Goal: Task Accomplishment & Management: Complete application form

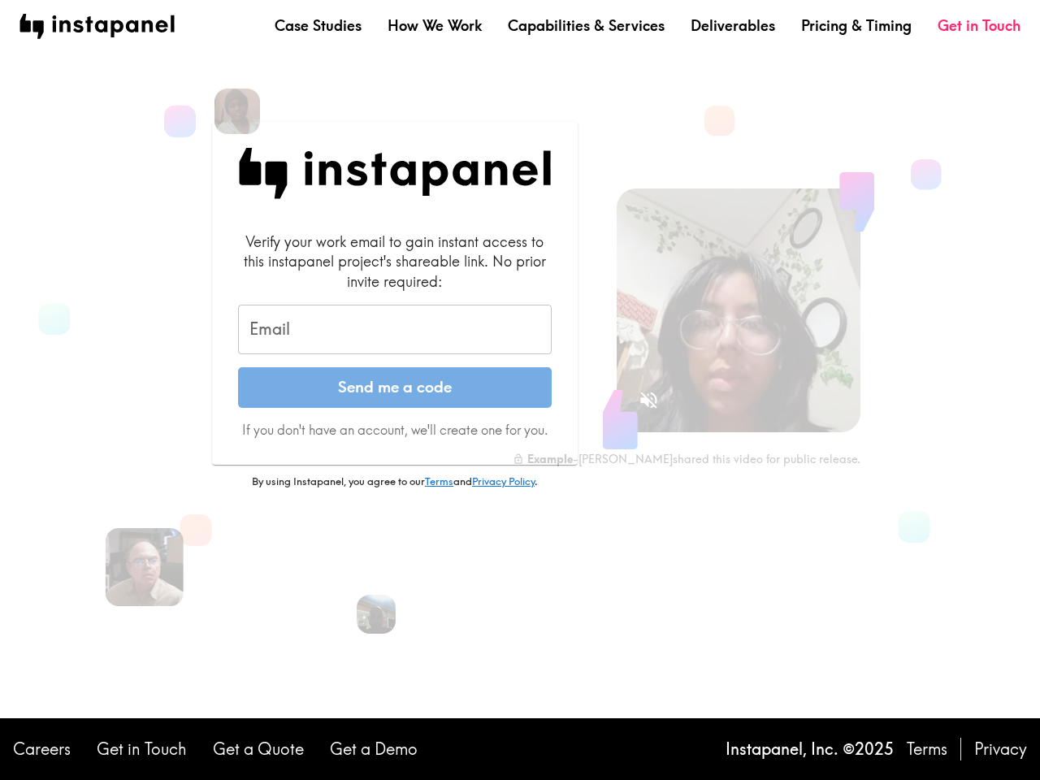
click at [520, 390] on button "Send me a code" at bounding box center [395, 387] width 314 height 41
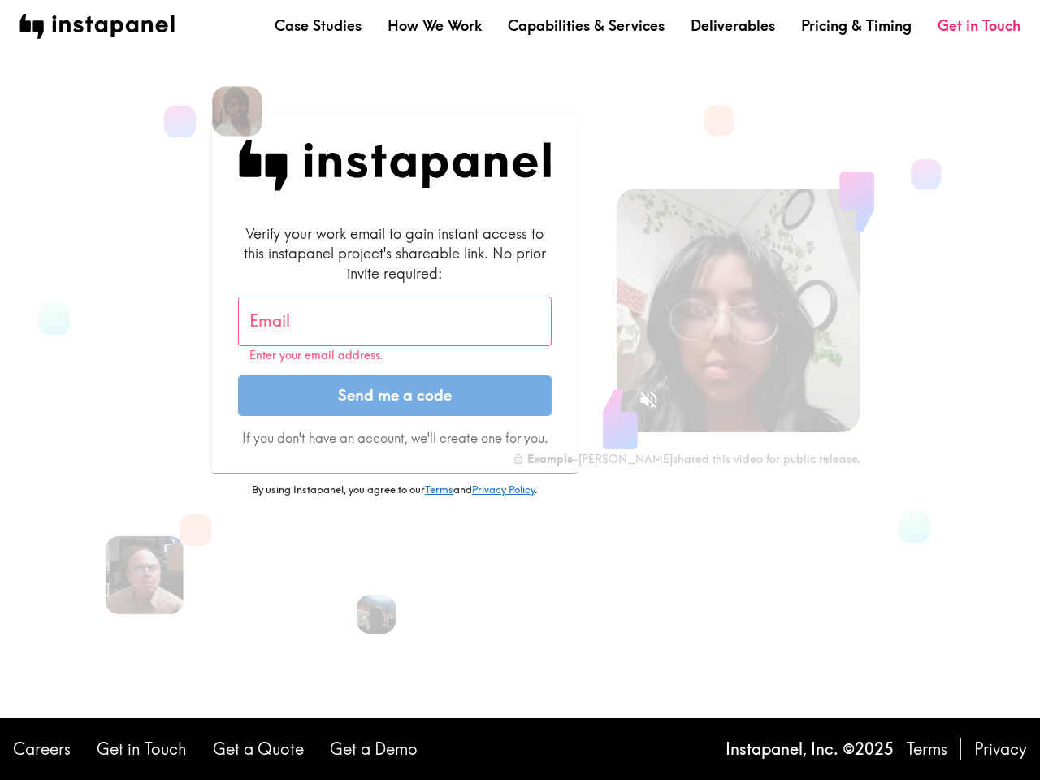
click at [237, 111] on img at bounding box center [237, 111] width 50 height 50
click at [395, 330] on input "Email" at bounding box center [395, 321] width 314 height 50
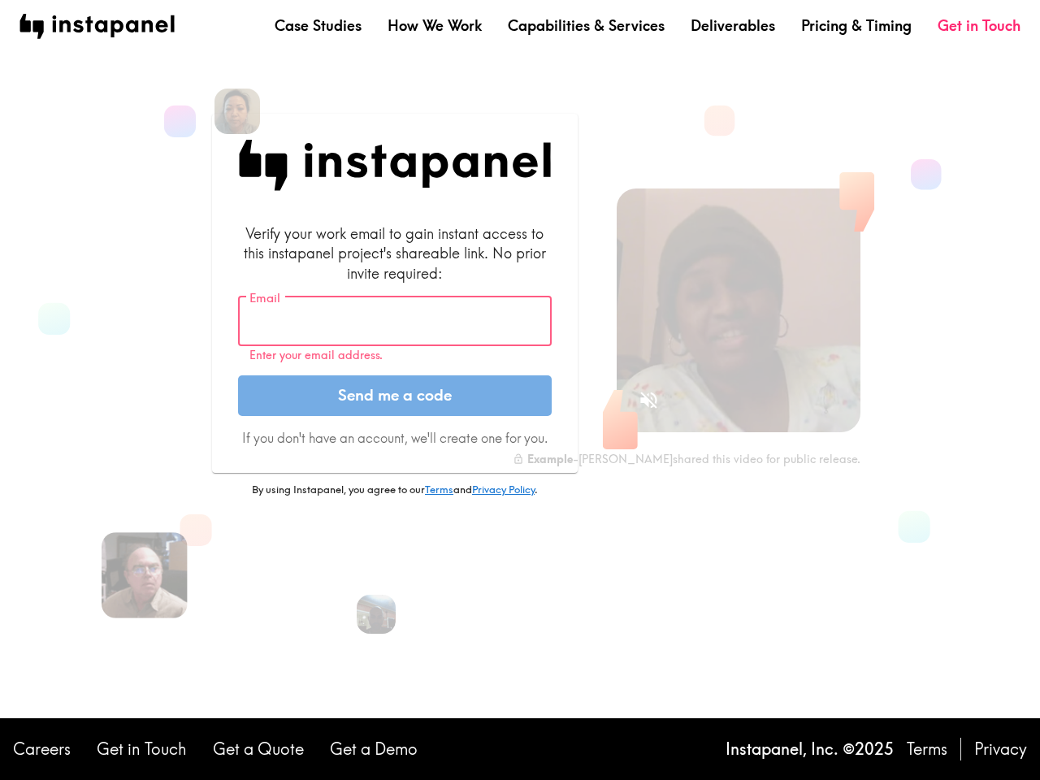
click at [145, 567] on img at bounding box center [145, 575] width 86 height 86
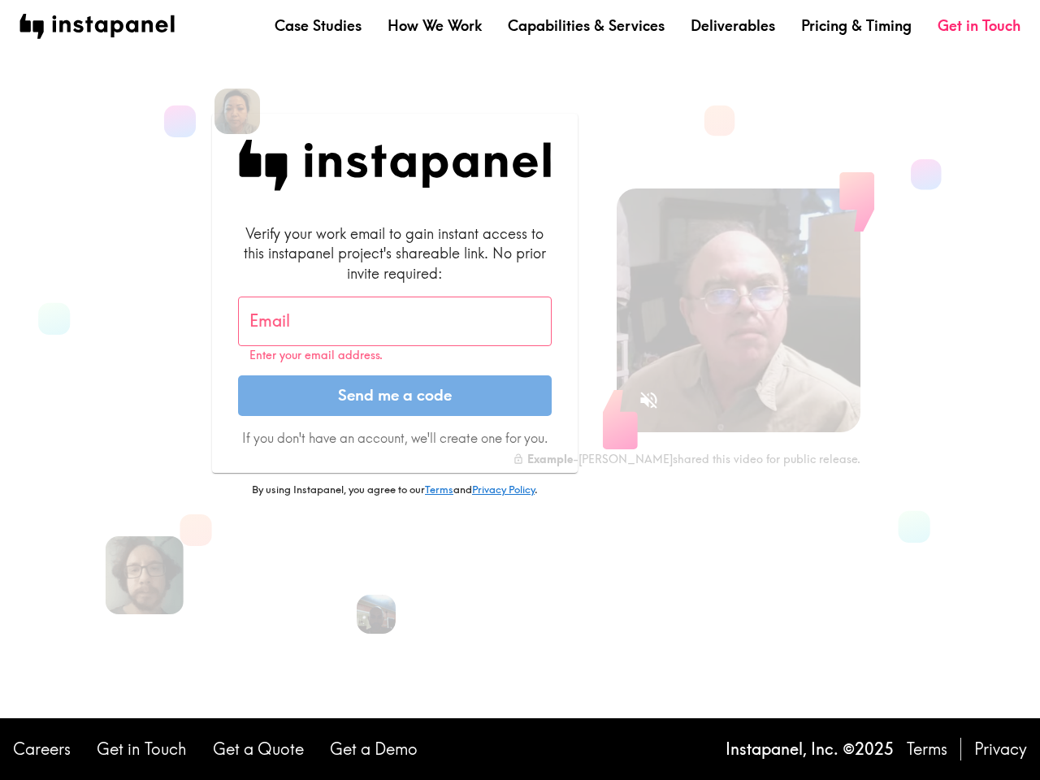
click at [648, 400] on icon "Sound is off" at bounding box center [648, 399] width 17 height 17
click at [738, 310] on video at bounding box center [738, 310] width 244 height 244
click at [376, 614] on img at bounding box center [376, 614] width 43 height 43
